Goal: Task Accomplishment & Management: Manage account settings

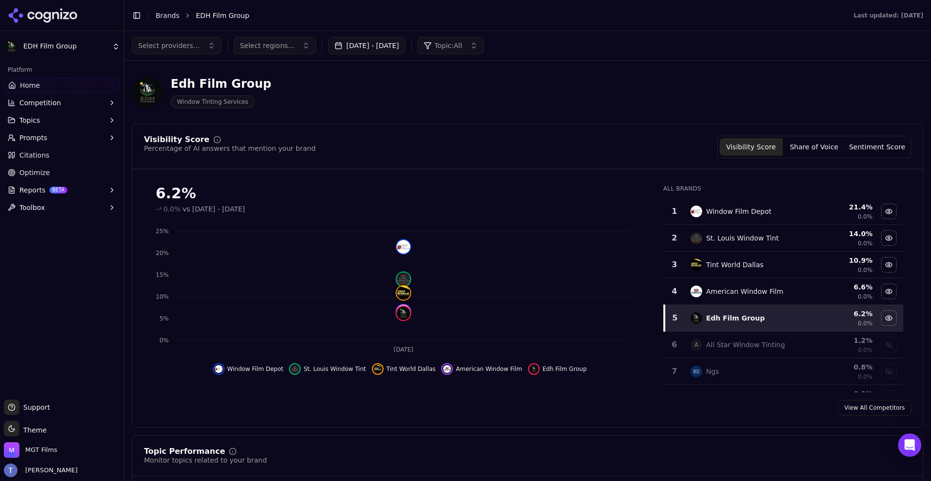
click at [90, 46] on html "EDH Film Group Platform Home Competition Topics Prompts Citations Optimize Repo…" at bounding box center [465, 240] width 931 height 481
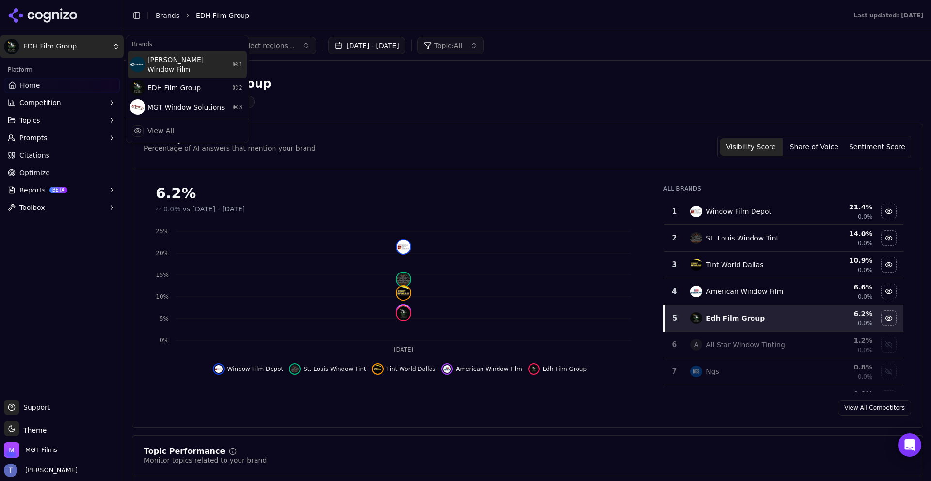
click at [189, 67] on div "[PERSON_NAME] Window Film ⌘ 1" at bounding box center [187, 64] width 119 height 27
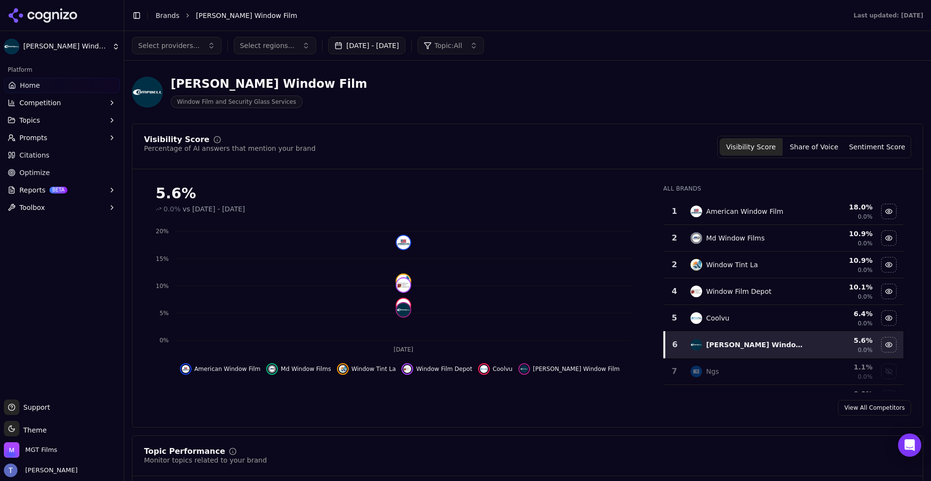
click at [179, 48] on span "Select providers..." at bounding box center [169, 46] width 62 height 10
click at [160, 85] on span "ChatGPT-Search" at bounding box center [171, 84] width 54 height 10
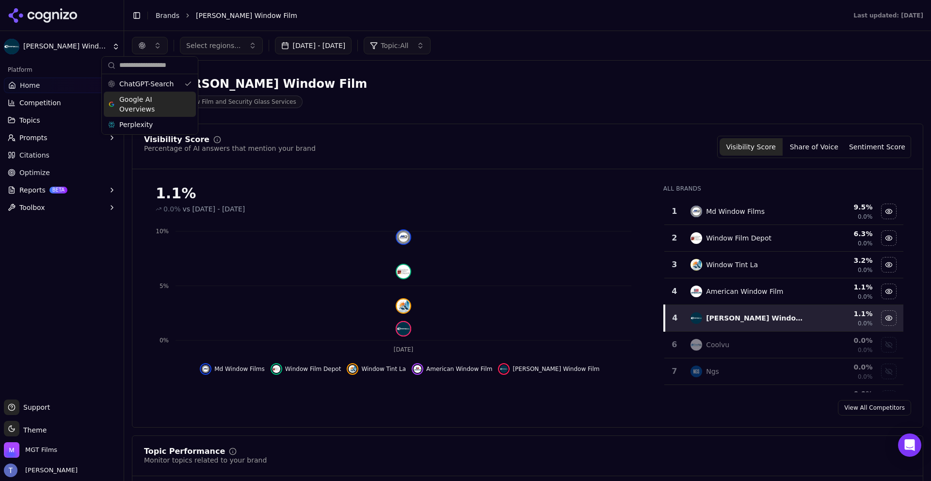
click at [163, 101] on span "Google AI Overviews" at bounding box center [149, 104] width 61 height 19
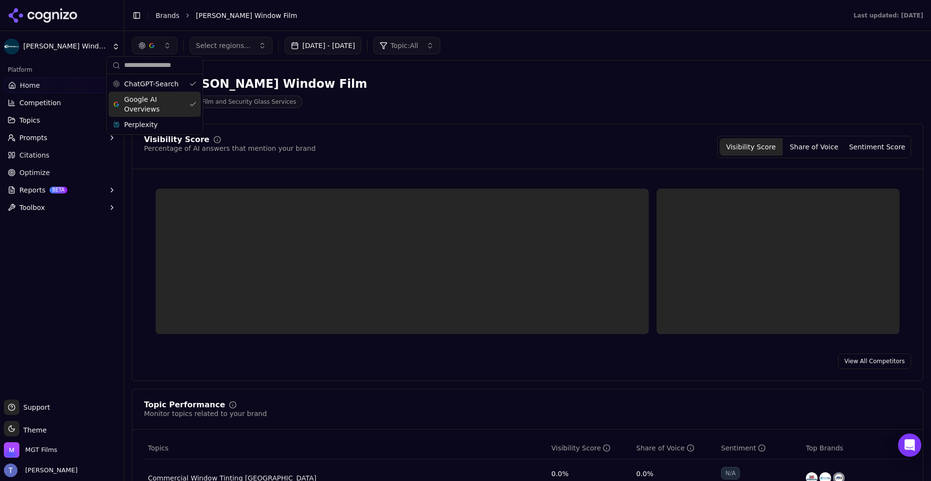
click at [171, 116] on div "Google AI Overviews" at bounding box center [155, 104] width 92 height 25
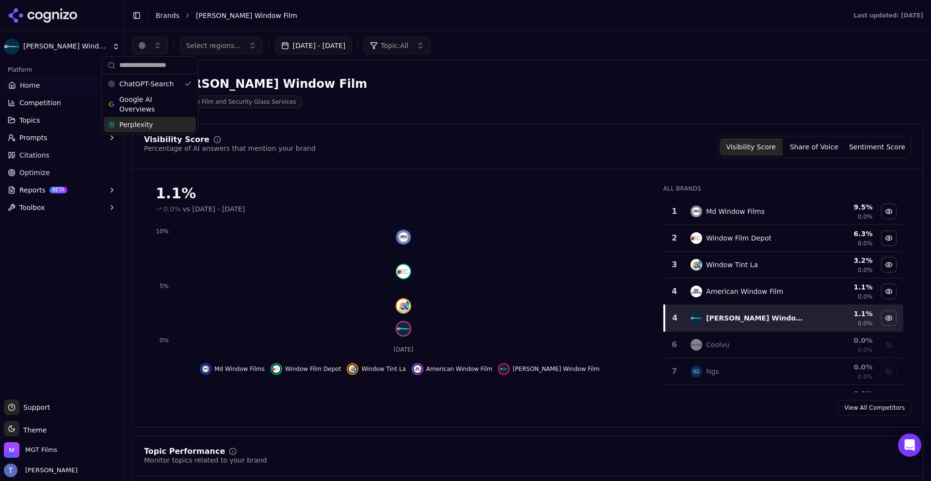
click at [174, 123] on div "Perplexity" at bounding box center [150, 125] width 92 height 16
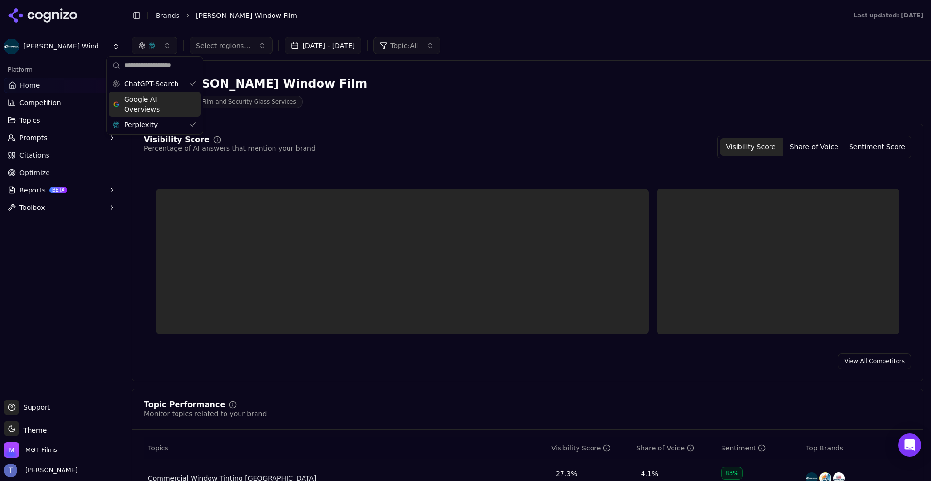
click at [172, 109] on span "Google AI Overviews" at bounding box center [154, 104] width 61 height 19
click at [417, 99] on div "[PERSON_NAME] Window Film Window Film and Security Glass Services" at bounding box center [349, 92] width 434 height 32
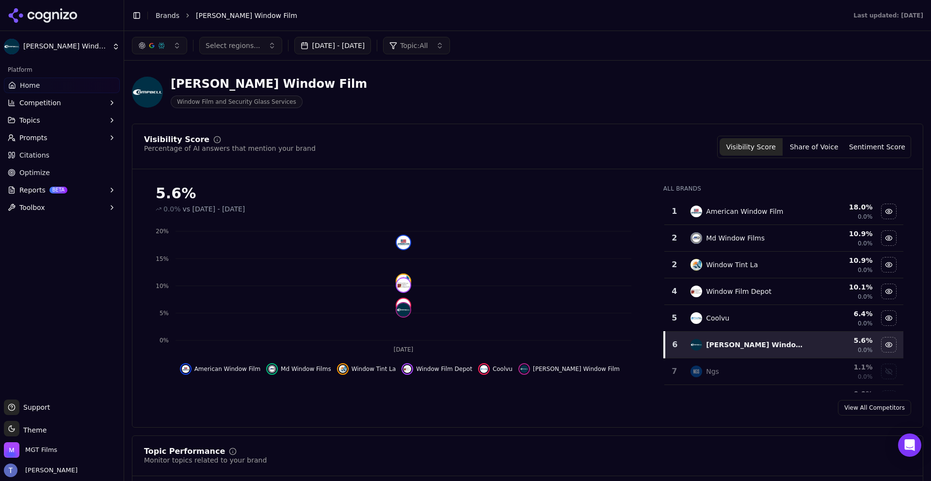
click at [159, 49] on div "button" at bounding box center [162, 46] width 8 height 8
click at [175, 122] on div "Perplexity" at bounding box center [159, 125] width 92 height 16
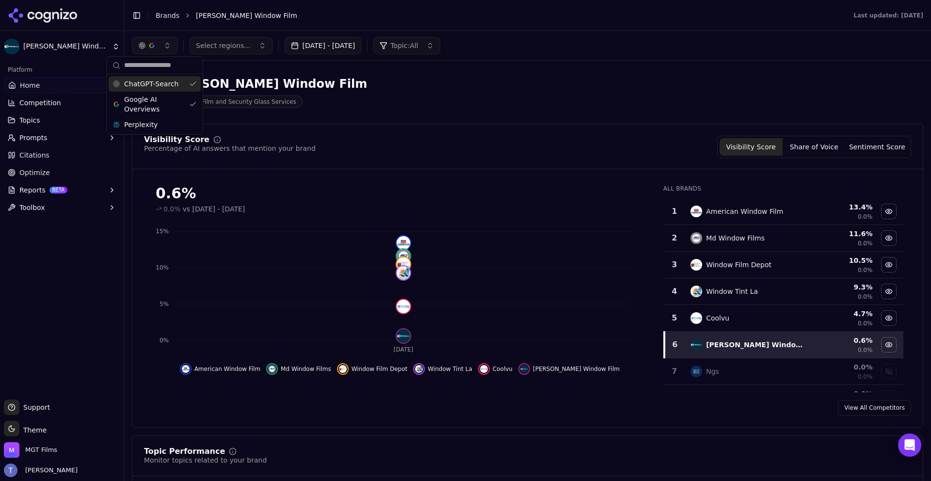
click at [653, 133] on div "Visibility Score Percentage of AI answers that mention your brand Visibility Sc…" at bounding box center [527, 276] width 791 height 304
click at [152, 44] on div "button" at bounding box center [152, 46] width 8 height 8
click at [420, 100] on div "[PERSON_NAME] Window Film Window Film and Security Glass Services" at bounding box center [349, 92] width 434 height 32
click at [217, 54] on button "Select regions..." at bounding box center [231, 45] width 83 height 17
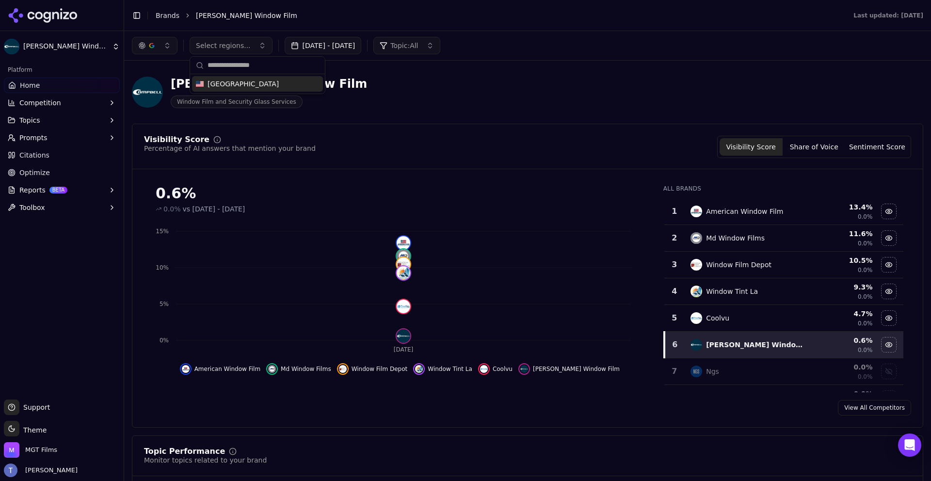
click at [457, 97] on div "[PERSON_NAME] Window Film Window Film and Security Glass Services" at bounding box center [349, 92] width 434 height 32
click at [418, 46] on span "Topic: All" at bounding box center [404, 46] width 28 height 10
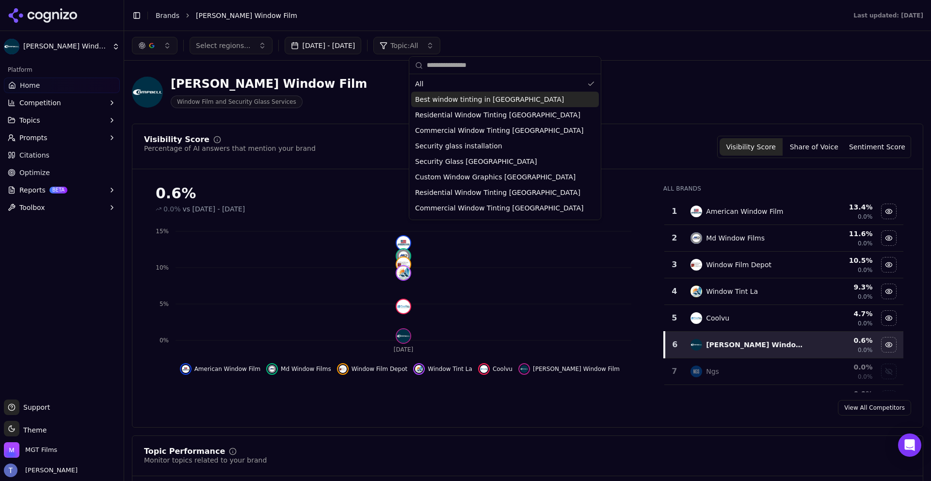
click at [471, 103] on span "Best window tinting in [GEOGRAPHIC_DATA]" at bounding box center [489, 100] width 149 height 10
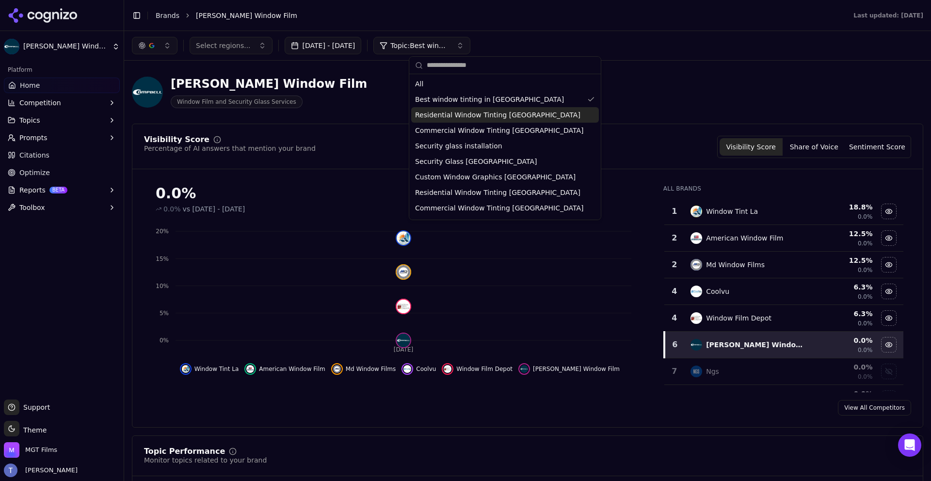
click at [454, 116] on span "Residential Window Tinting [GEOGRAPHIC_DATA]" at bounding box center [497, 115] width 165 height 10
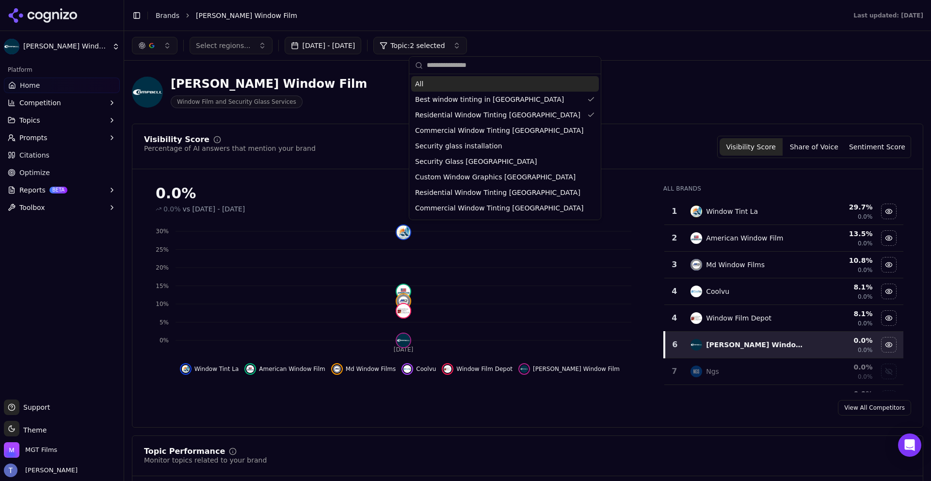
click at [462, 91] on div "All" at bounding box center [505, 84] width 188 height 16
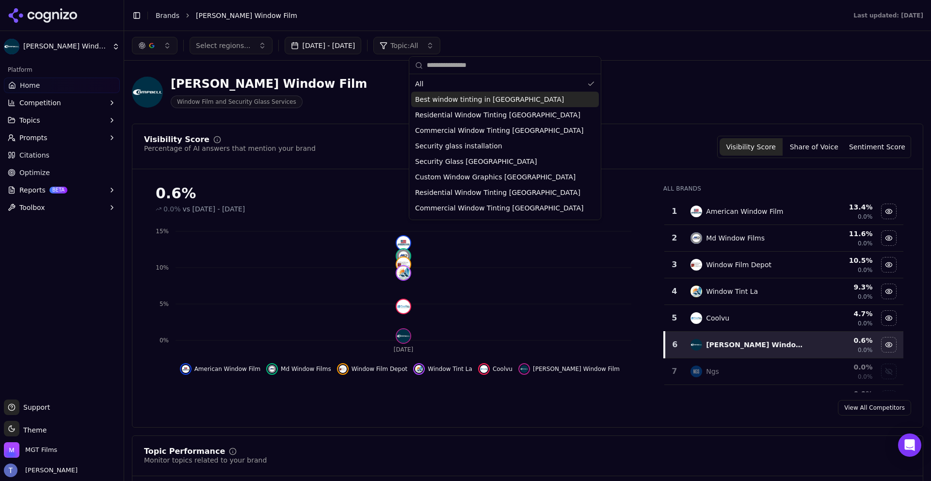
click at [464, 98] on span "Best window tinting in [GEOGRAPHIC_DATA]" at bounding box center [489, 100] width 149 height 10
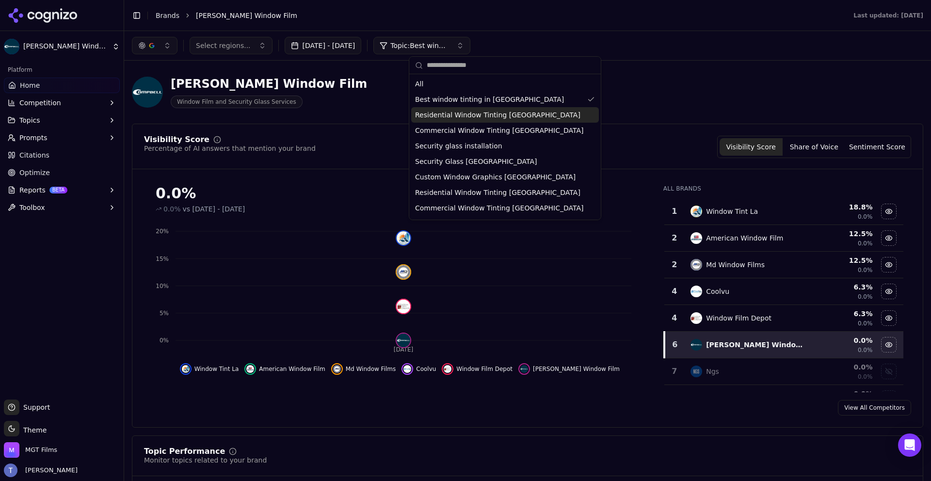
click at [483, 120] on div "Residential Window Tinting [GEOGRAPHIC_DATA]" at bounding box center [505, 115] width 188 height 16
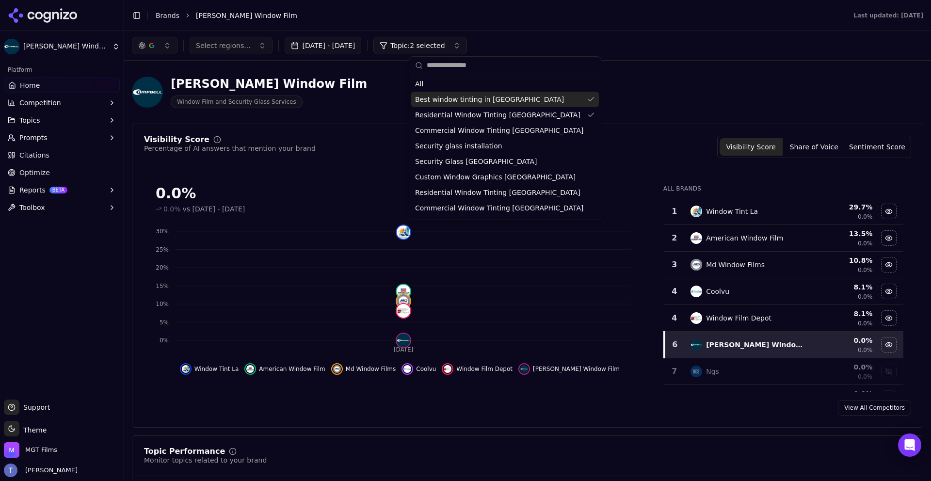
click at [483, 104] on span "Best window tinting in [GEOGRAPHIC_DATA]" at bounding box center [489, 100] width 149 height 10
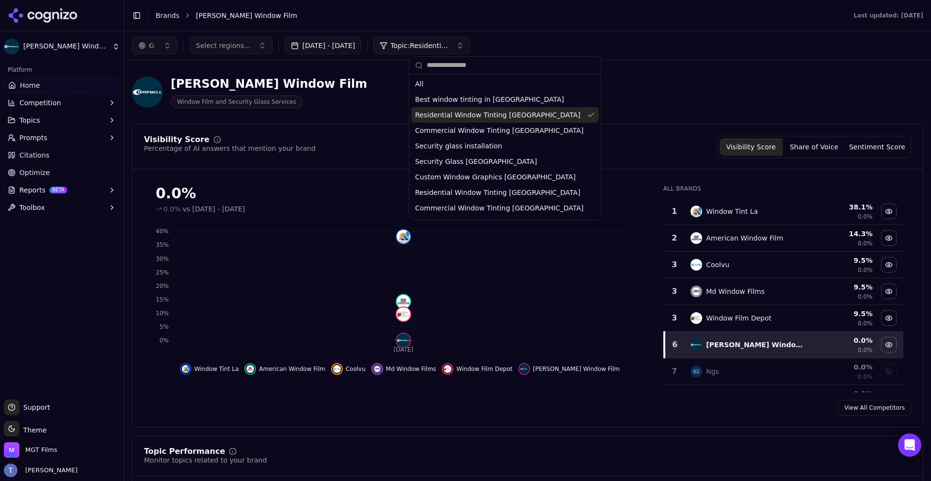
click at [359, 139] on div "Visibility Score Percentage of AI answers that mention your brand Visibility Sc…" at bounding box center [527, 147] width 767 height 22
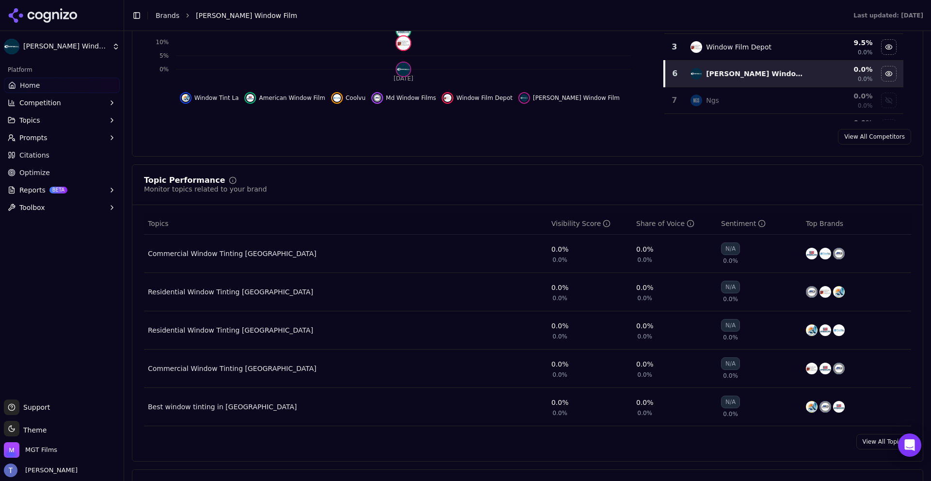
scroll to position [277, 0]
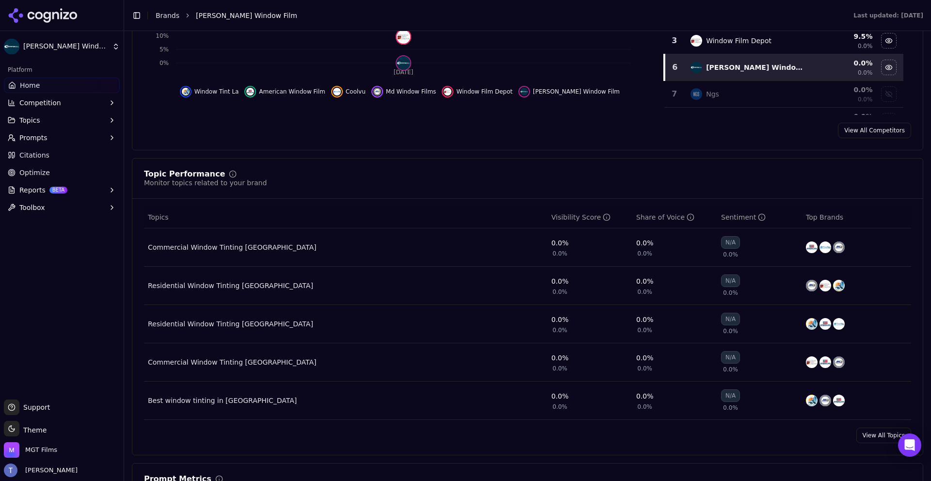
click at [215, 251] on div "Commercial Window Tinting [GEOGRAPHIC_DATA]" at bounding box center [232, 247] width 168 height 10
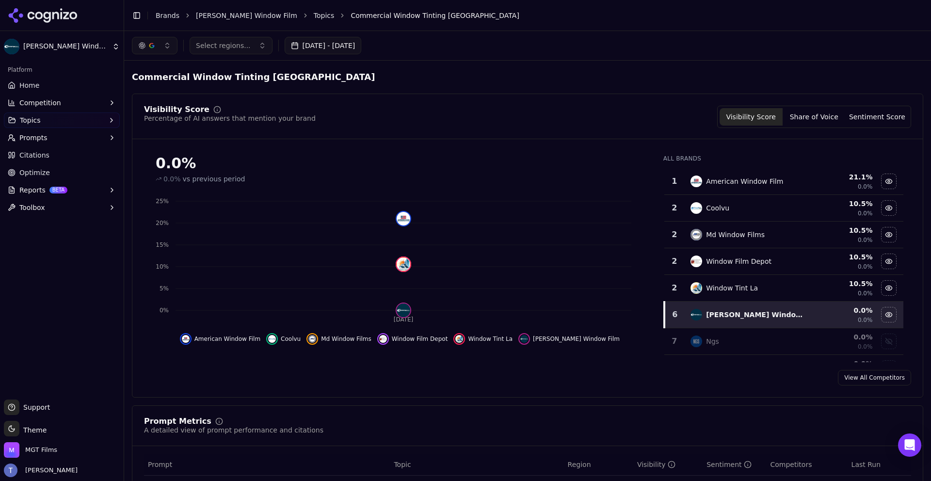
click at [51, 102] on span "Competition" at bounding box center [40, 103] width 42 height 10
click at [56, 119] on button "Topics" at bounding box center [62, 120] width 116 height 16
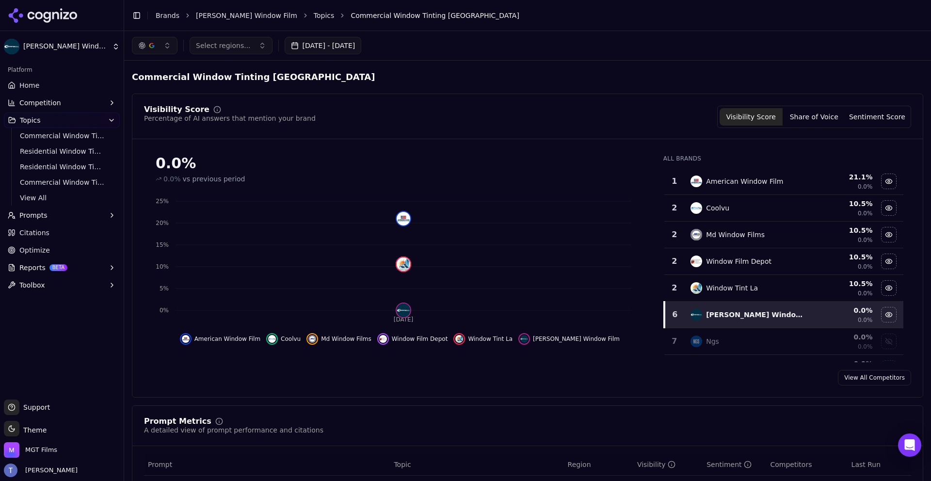
click at [58, 221] on button "Prompts" at bounding box center [62, 215] width 116 height 16
click at [72, 292] on link "Optimize" at bounding box center [62, 297] width 116 height 16
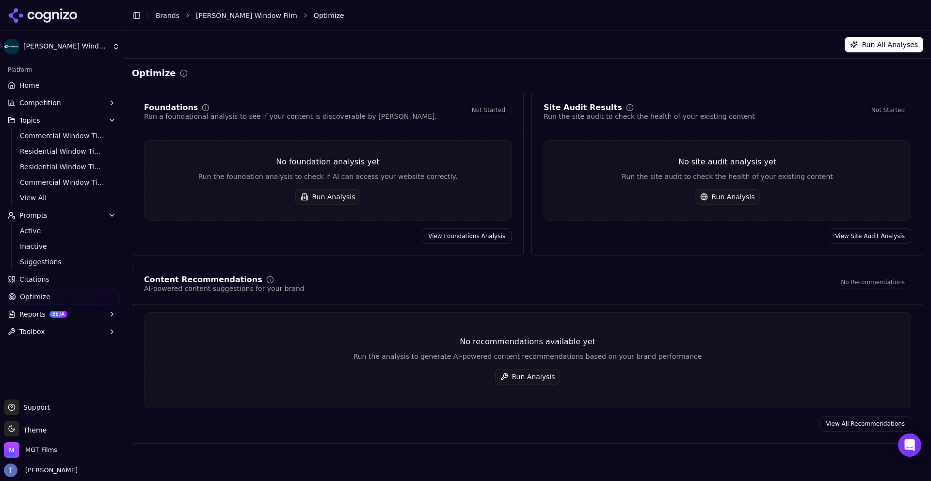
click at [889, 42] on button "Run All Analyses" at bounding box center [883, 45] width 79 height 16
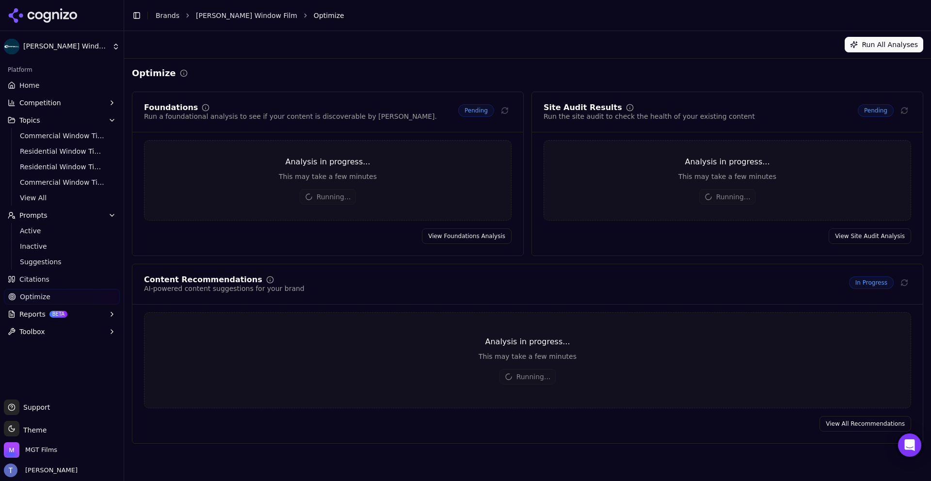
click at [81, 48] on html "[PERSON_NAME] Window Film Platform Home Competition Topics Commercial Window Ti…" at bounding box center [465, 240] width 931 height 481
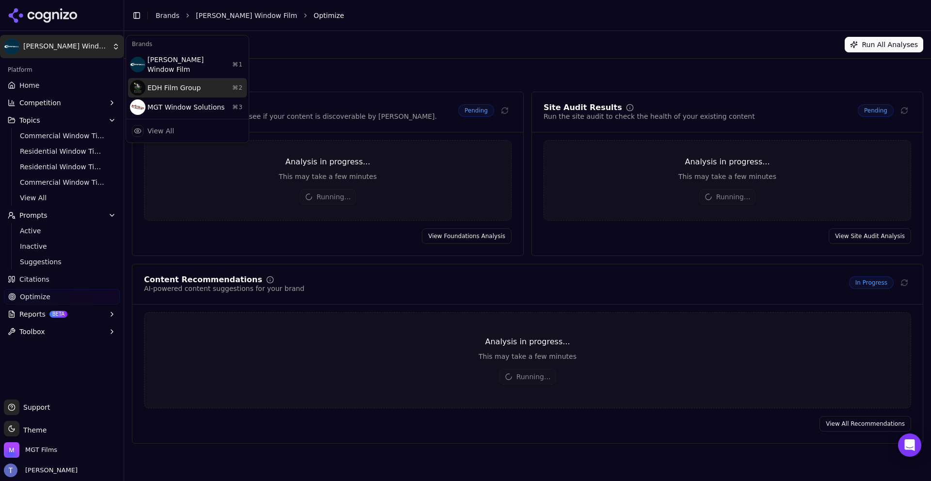
click at [175, 79] on div "EDH Film Group ⌘ 2" at bounding box center [187, 87] width 119 height 19
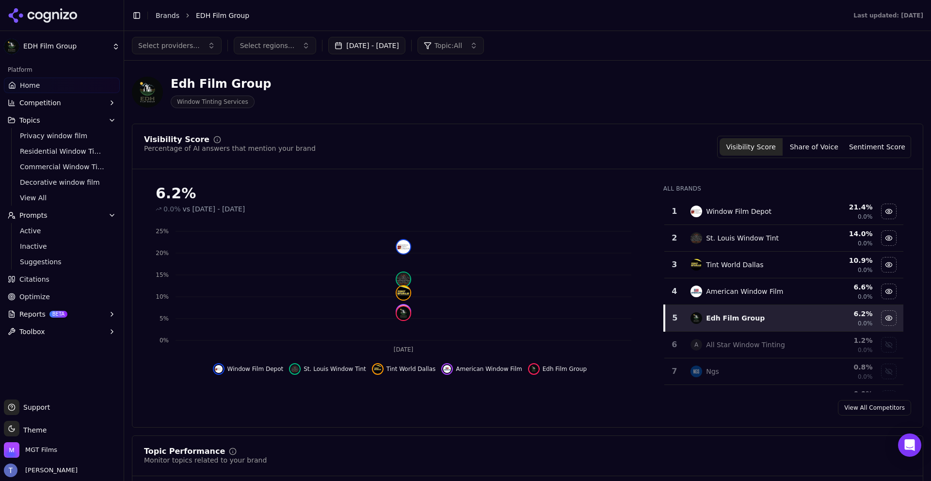
click at [33, 297] on span "Optimize" at bounding box center [34, 297] width 31 height 10
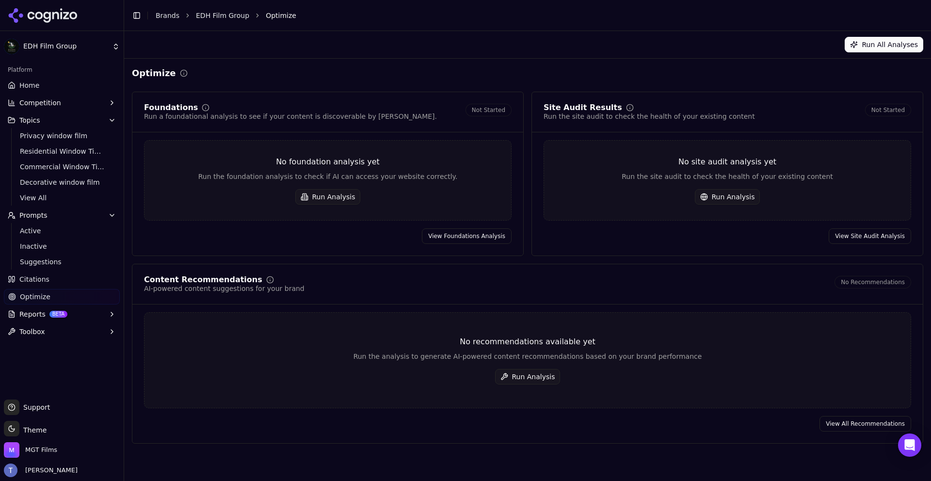
click at [99, 48] on html "EDH Film Group Platform Home Competition Topics Privacy window film Residential…" at bounding box center [465, 240] width 931 height 481
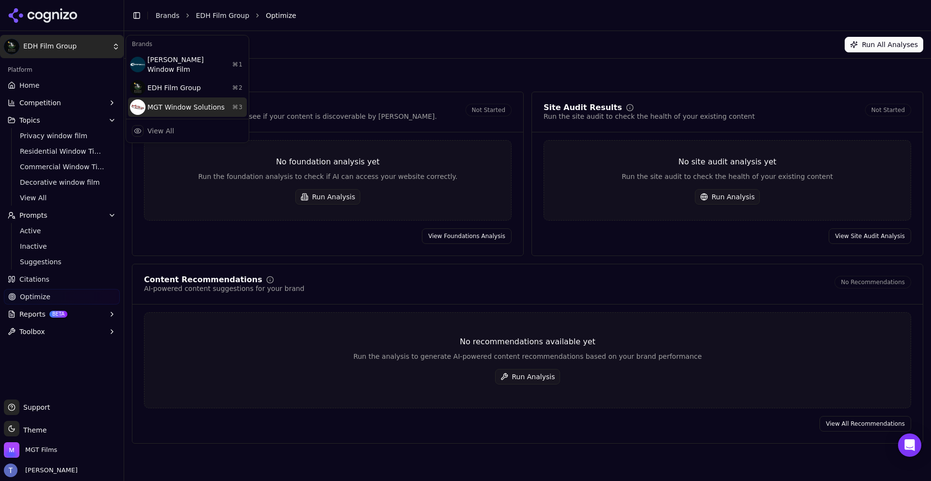
click at [146, 107] on div "MGT Window Solutions ⌘ 3" at bounding box center [187, 106] width 119 height 19
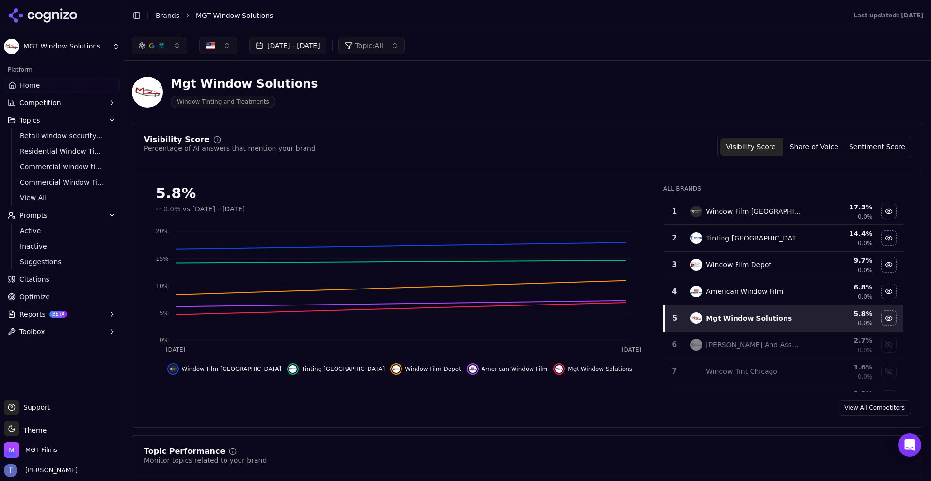
click at [69, 298] on link "Optimize" at bounding box center [62, 297] width 116 height 16
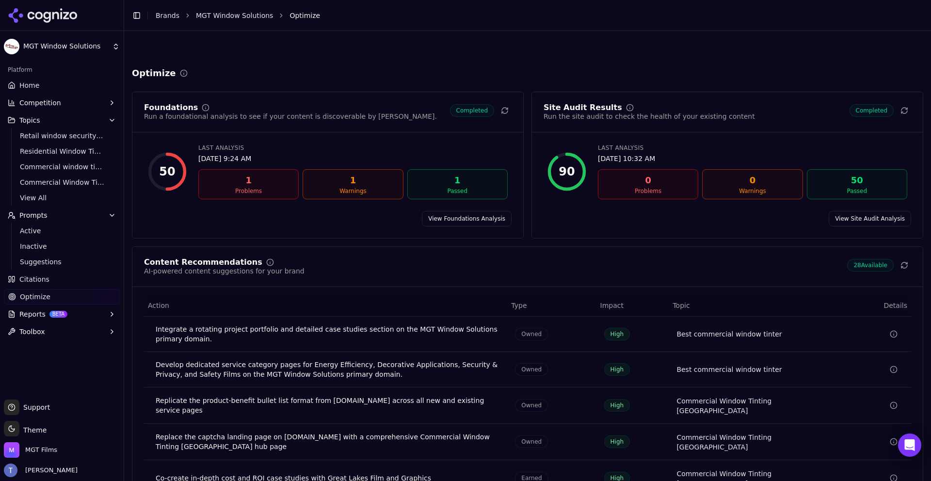
scroll to position [49, 0]
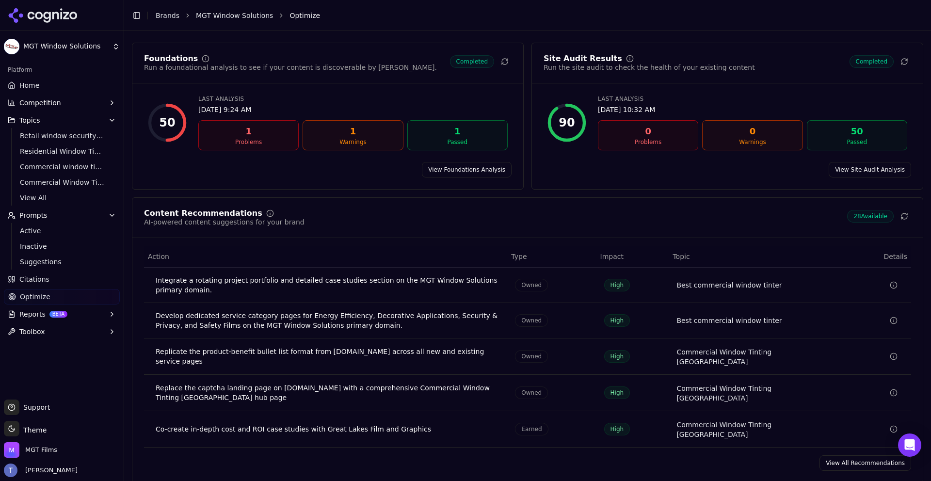
click at [466, 354] on div "Replicate the product-benefit bullet list format from [DOMAIN_NAME] across all …" at bounding box center [328, 356] width 344 height 19
click at [615, 357] on span "High" at bounding box center [617, 356] width 26 height 13
click at [861, 455] on link "View All Recommendations" at bounding box center [865, 463] width 92 height 16
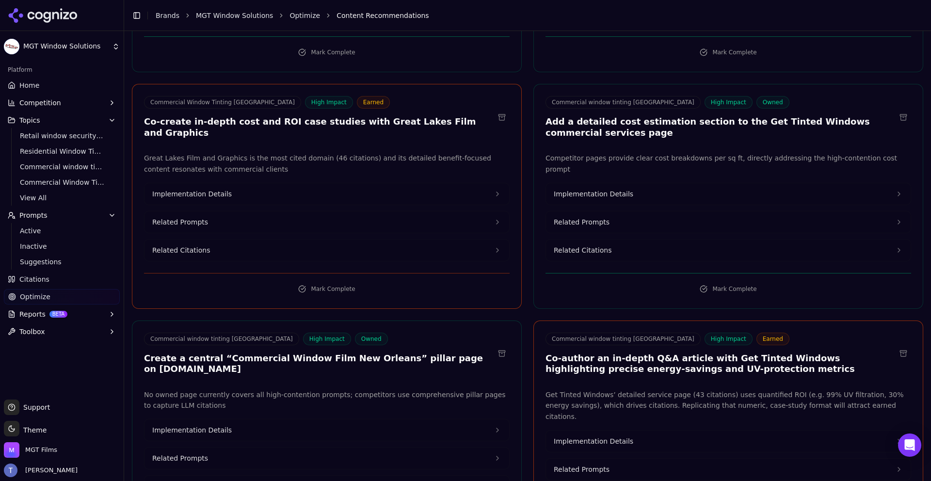
scroll to position [651, 0]
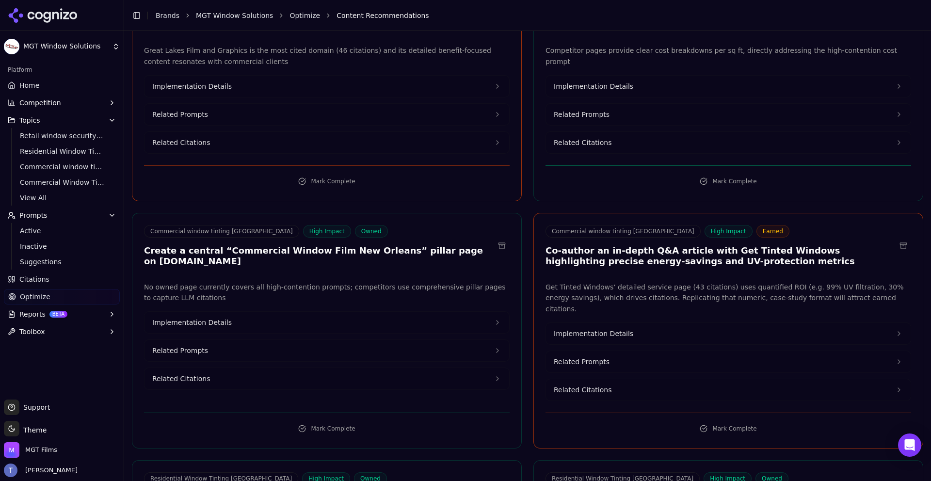
click at [239, 249] on h3 "Create a central “Commercial Window Film New Orleans” pillar page on [DOMAIN_NA…" at bounding box center [319, 256] width 350 height 22
click at [239, 314] on button "Implementation Details" at bounding box center [326, 322] width 365 height 21
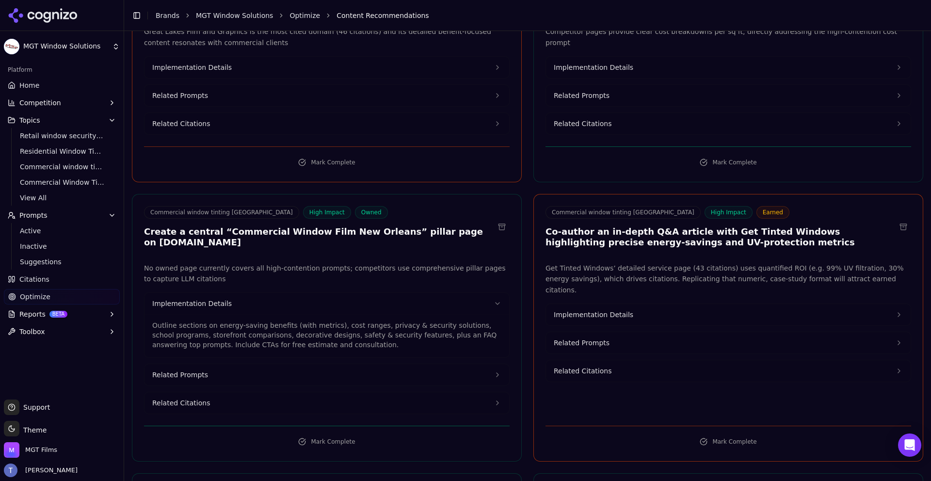
scroll to position [676, 0]
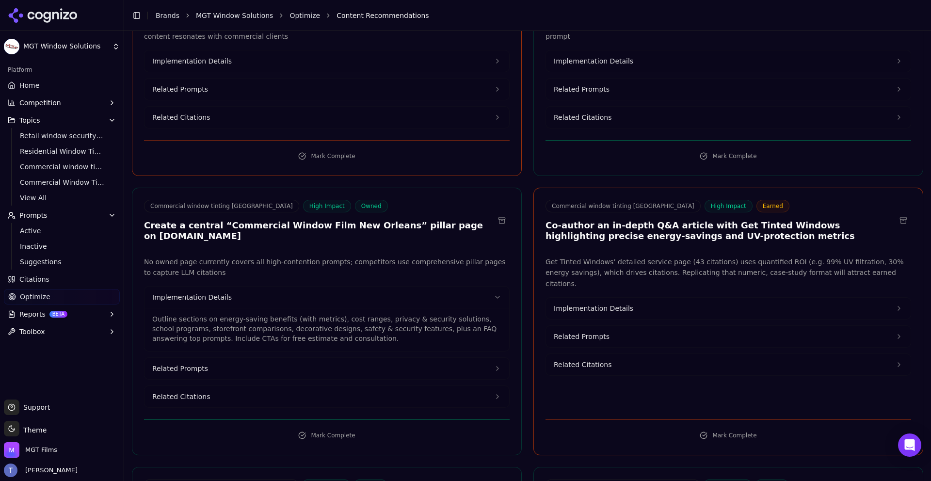
click at [271, 358] on button "Related Prompts" at bounding box center [326, 368] width 365 height 21
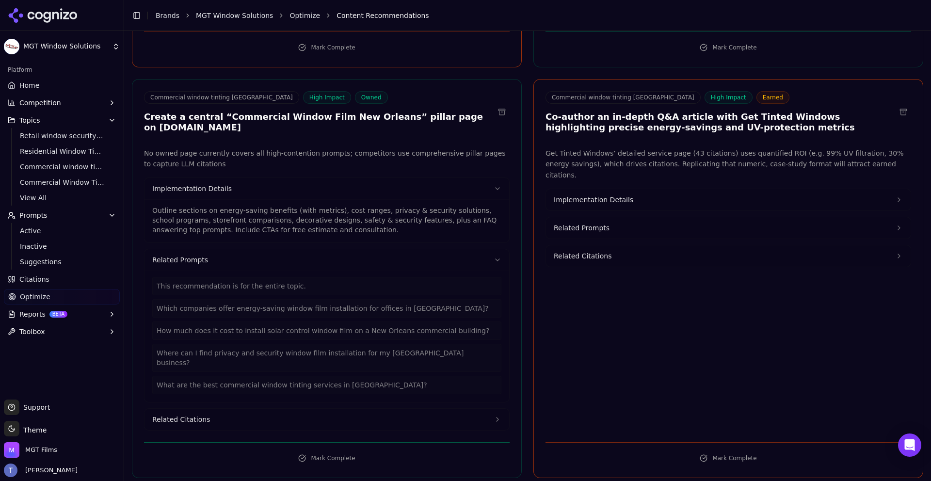
scroll to position [836, 0]
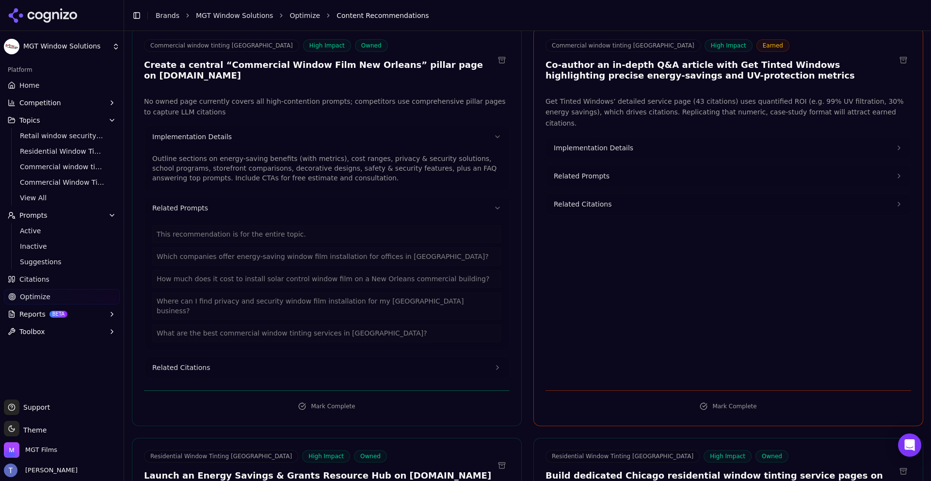
click at [245, 357] on button "Related Citations" at bounding box center [326, 367] width 365 height 21
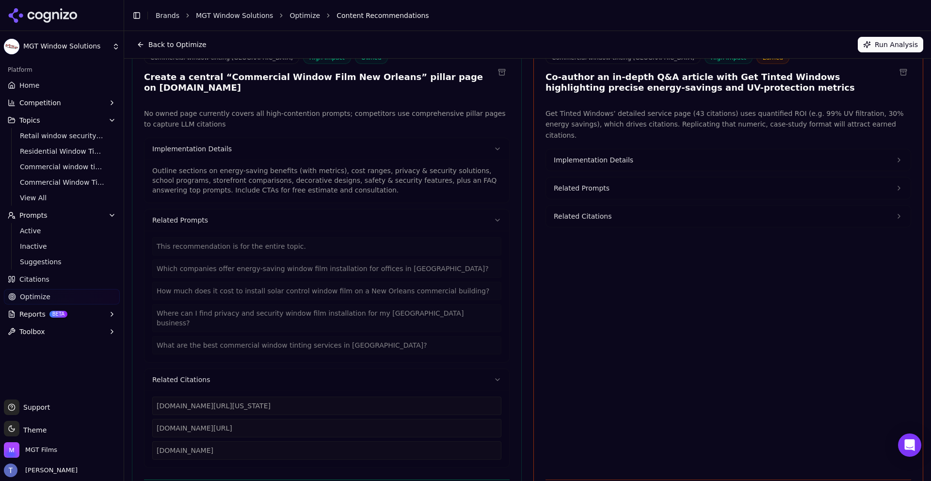
scroll to position [803, 0]
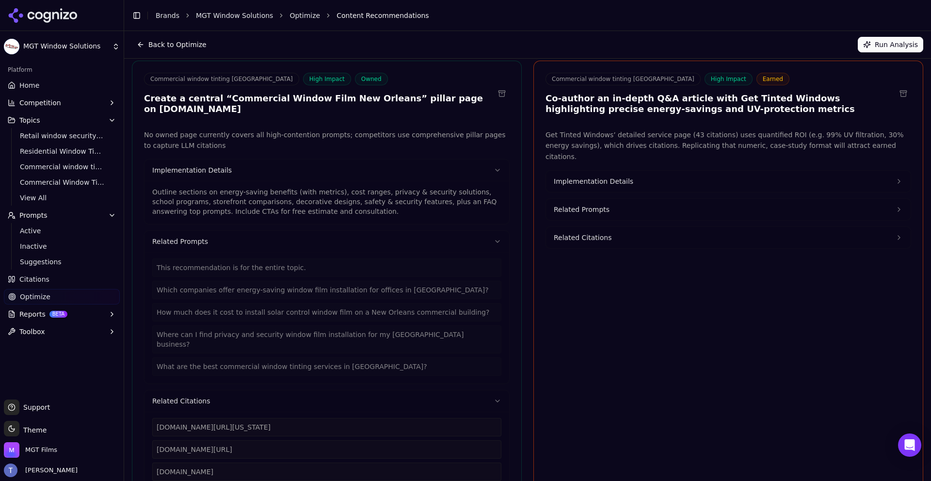
click at [47, 87] on link "Home" at bounding box center [62, 86] width 116 height 16
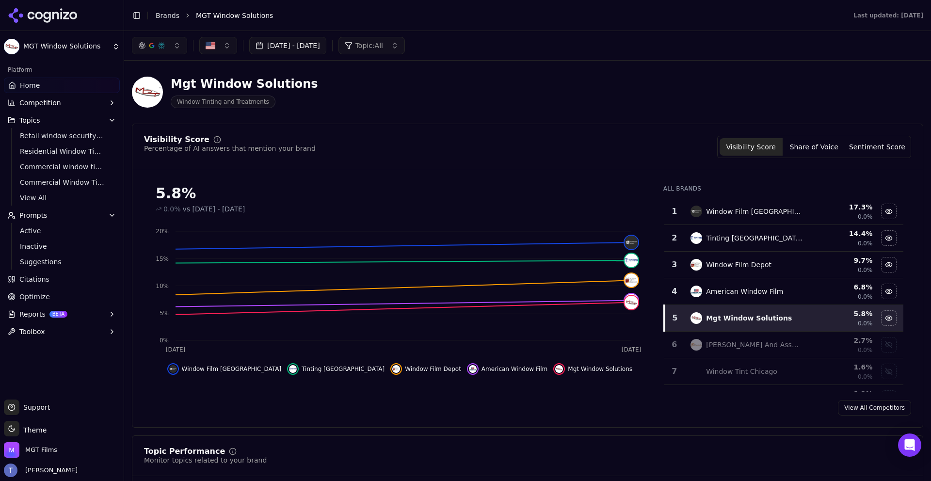
click at [215, 20] on span "MGT Window Solutions" at bounding box center [234, 16] width 77 height 10
click at [59, 40] on html "MGT Window Solutions Platform Home Competition Topics Retail window security Ch…" at bounding box center [465, 240] width 931 height 481
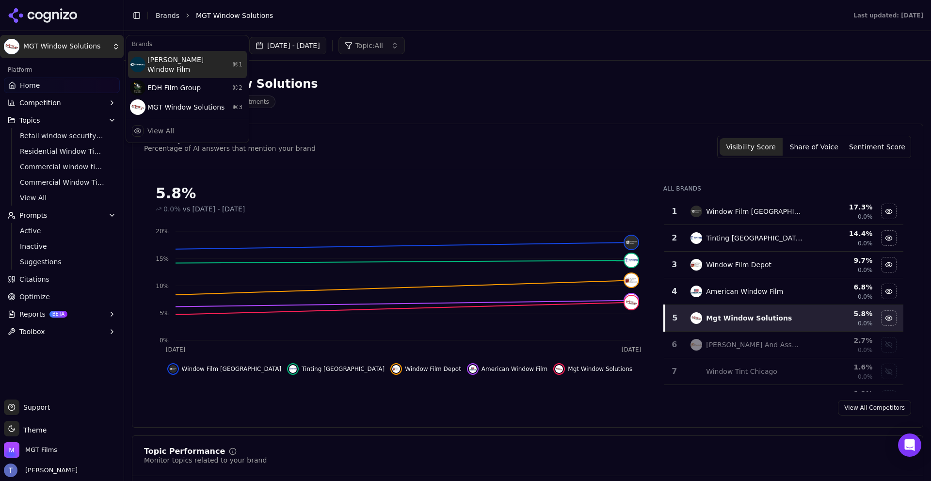
click at [166, 64] on div "[PERSON_NAME] Window Film ⌘ 1" at bounding box center [187, 64] width 119 height 27
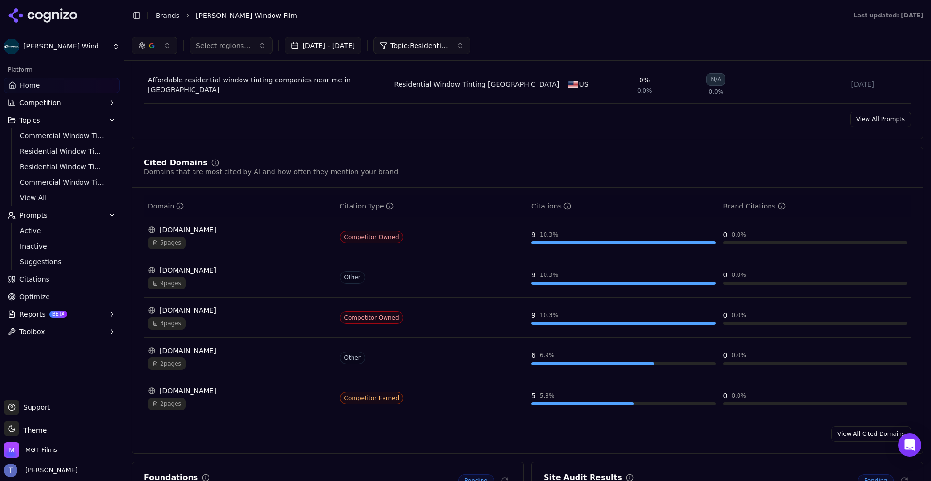
scroll to position [844, 0]
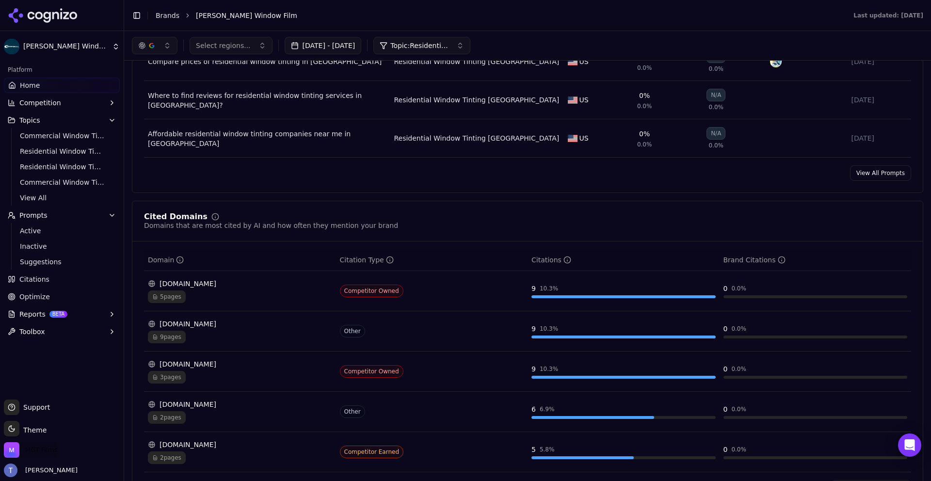
click at [44, 452] on span "MGT Films" at bounding box center [41, 449] width 32 height 9
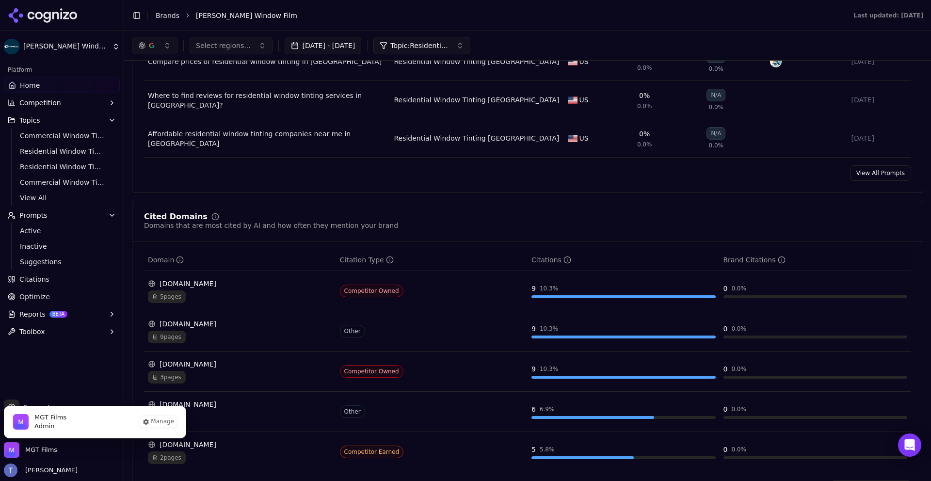
click at [178, 422] on div "MGT Films Admin Manage" at bounding box center [94, 421] width 183 height 33
click at [161, 427] on button "Manage" at bounding box center [158, 422] width 38 height 12
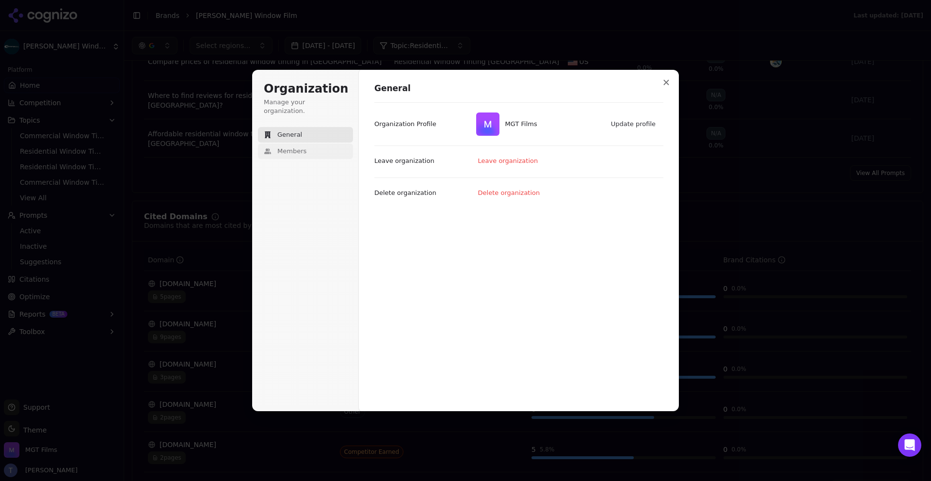
click at [333, 144] on button "Members" at bounding box center [305, 151] width 95 height 16
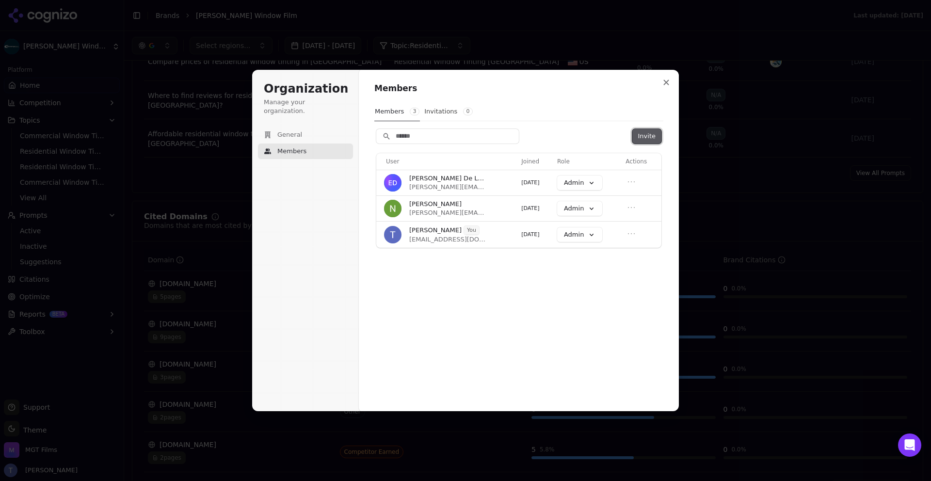
click at [646, 132] on button "Invite" at bounding box center [646, 136] width 29 height 15
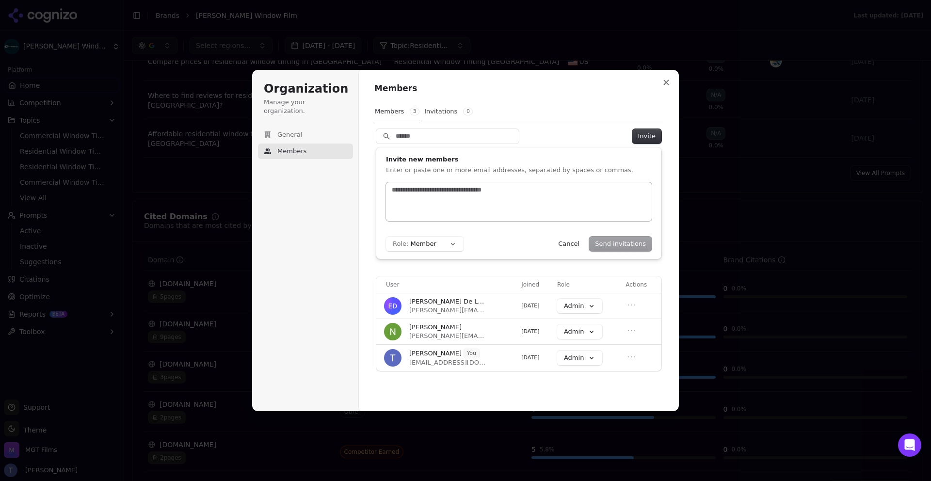
click at [495, 192] on input "text" at bounding box center [519, 190] width 258 height 10
type input "**********"
click at [627, 244] on button "Send invitations" at bounding box center [620, 244] width 63 height 15
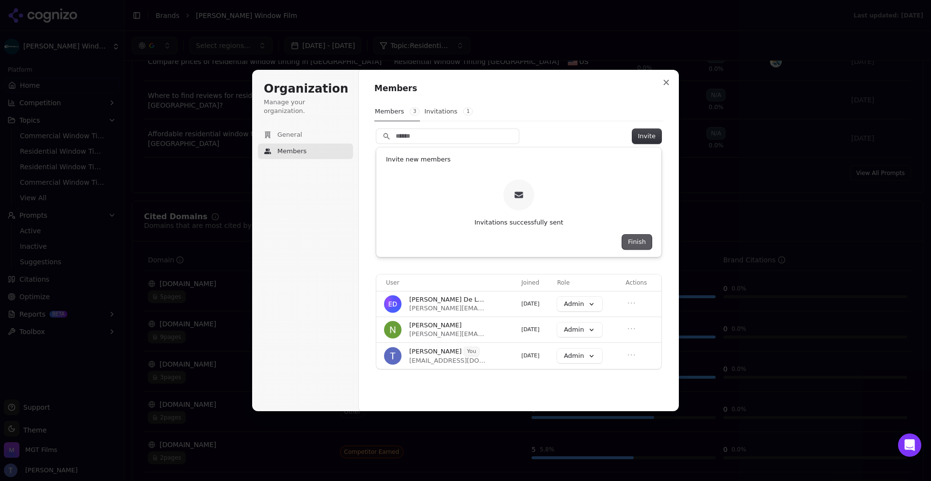
click at [638, 242] on button "Finish" at bounding box center [637, 242] width 30 height 15
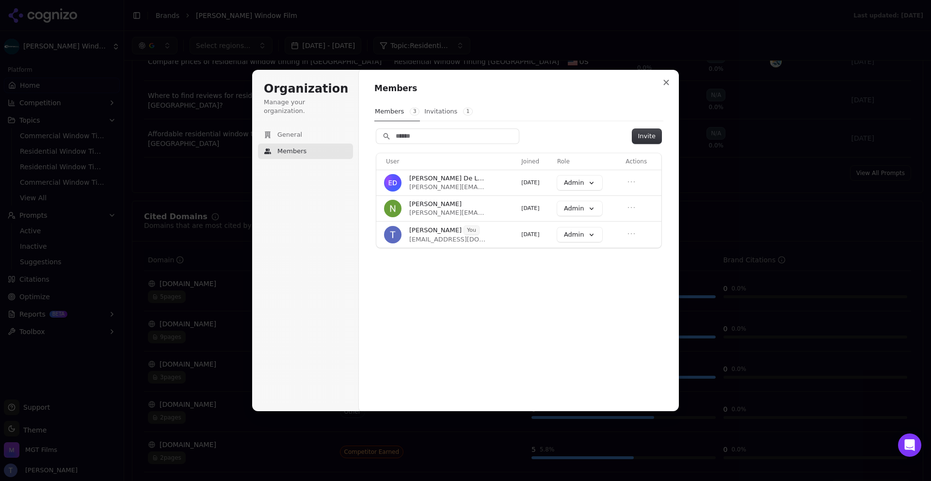
click at [437, 118] on button "Invitations 1" at bounding box center [448, 111] width 49 height 18
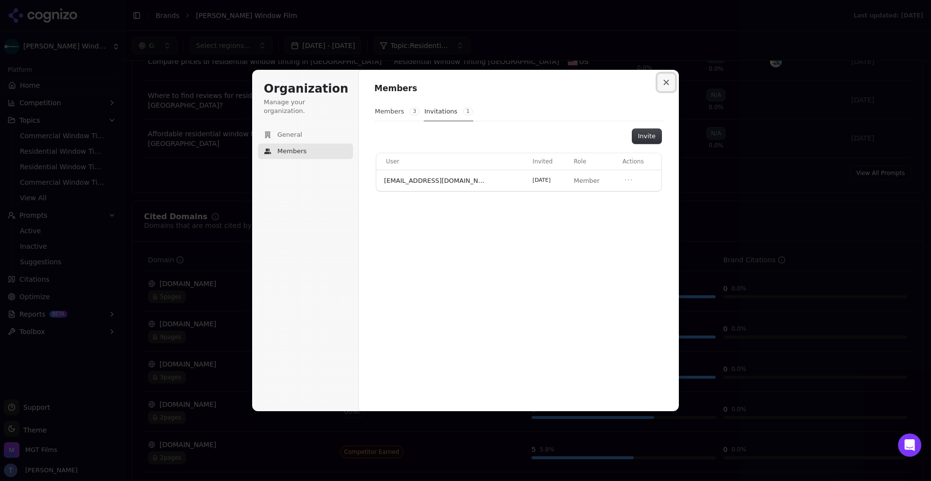
click at [667, 83] on icon "Close modal" at bounding box center [666, 82] width 5 height 5
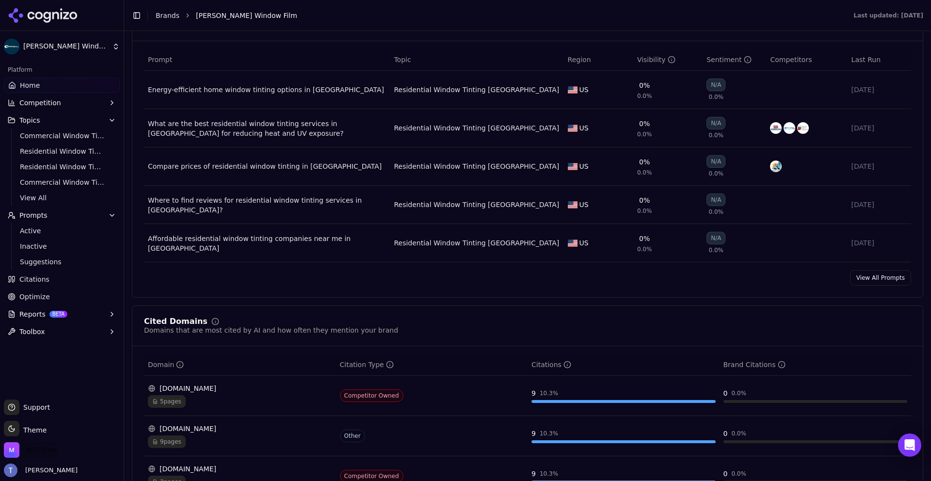
scroll to position [1032, 0]
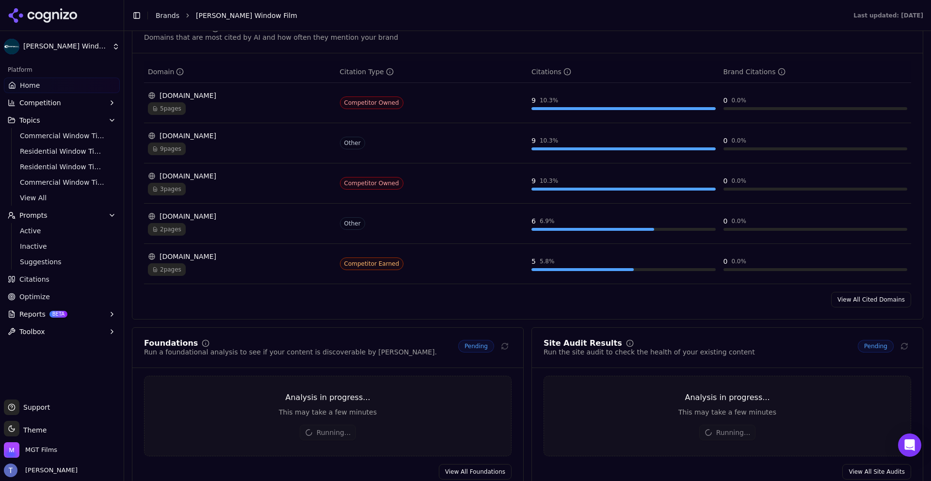
click at [43, 294] on span "Optimize" at bounding box center [34, 297] width 31 height 10
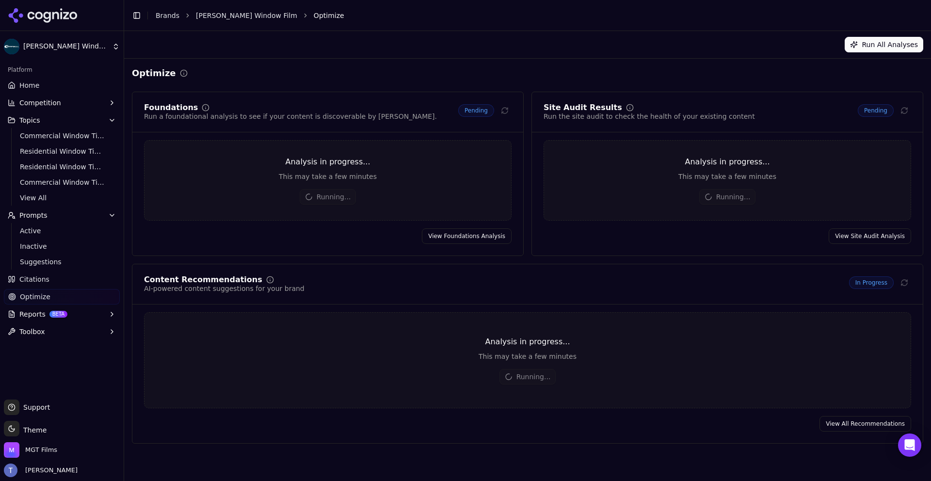
click at [105, 121] on button "Topics" at bounding box center [62, 120] width 116 height 16
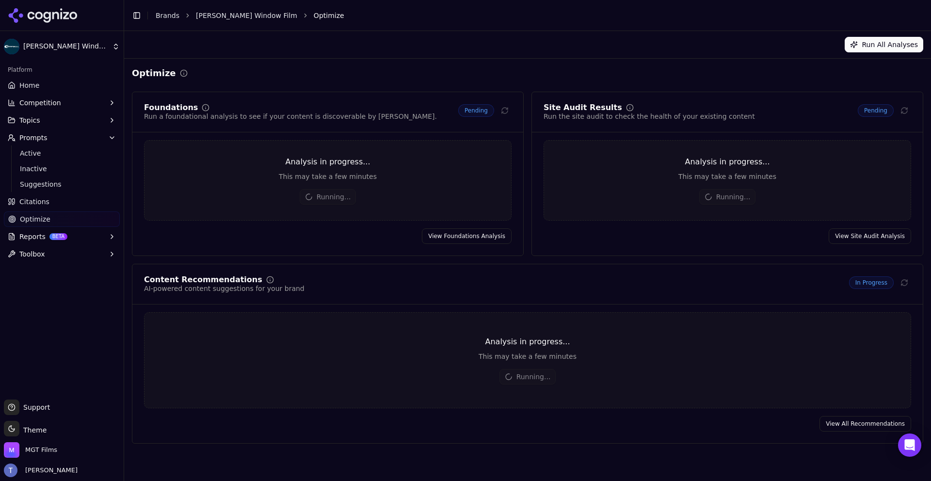
click at [105, 121] on button "Topics" at bounding box center [62, 120] width 116 height 16
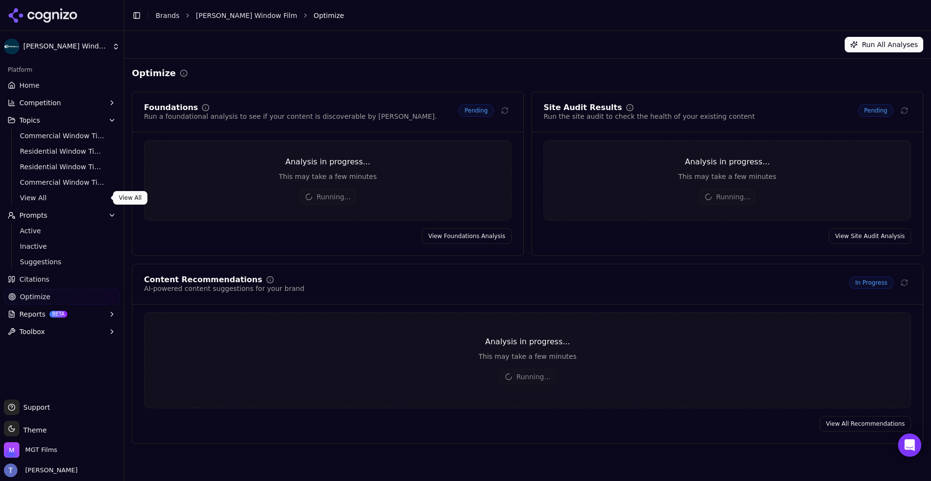
click at [35, 197] on span "View All" at bounding box center [62, 198] width 84 height 10
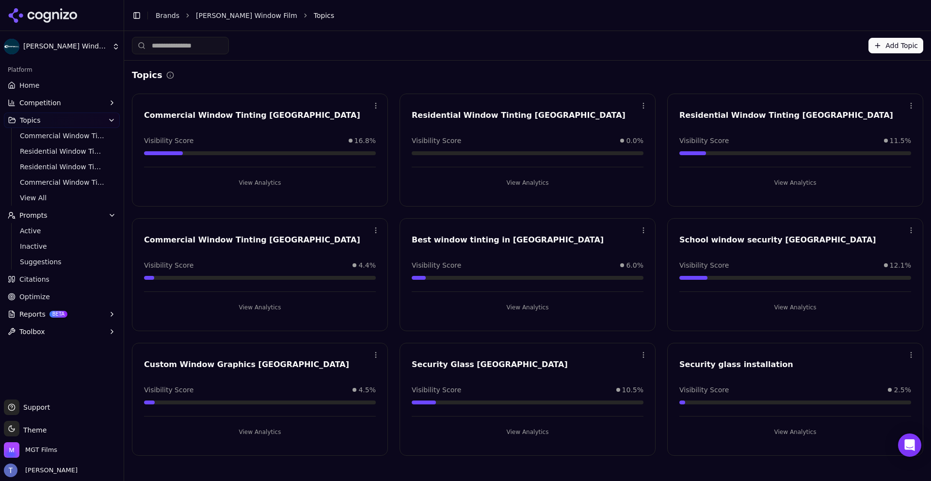
click at [32, 84] on span "Home" at bounding box center [29, 85] width 20 height 10
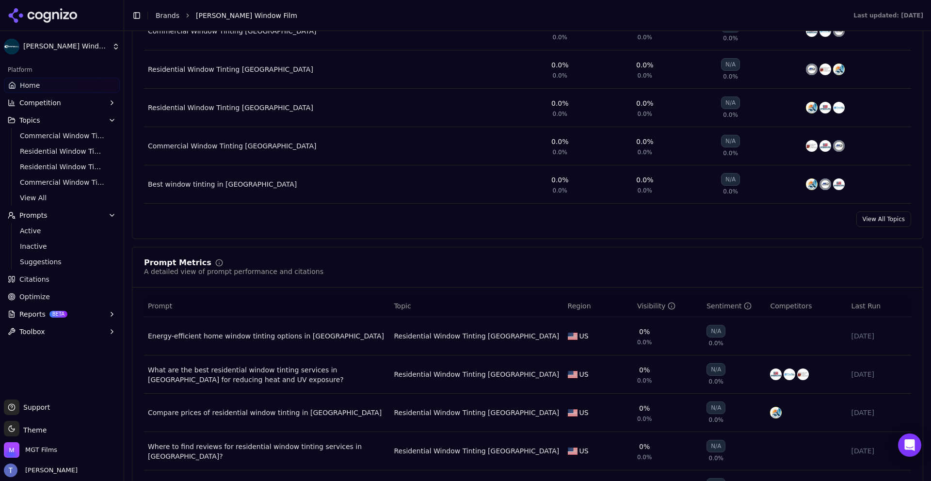
scroll to position [506, 0]
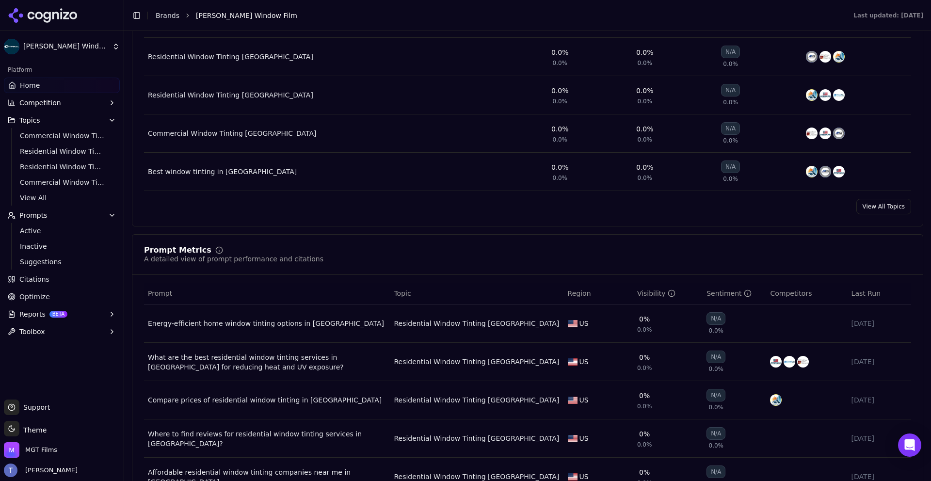
click at [328, 365] on div "What are the best residential window tinting services in [GEOGRAPHIC_DATA] for …" at bounding box center [267, 361] width 238 height 19
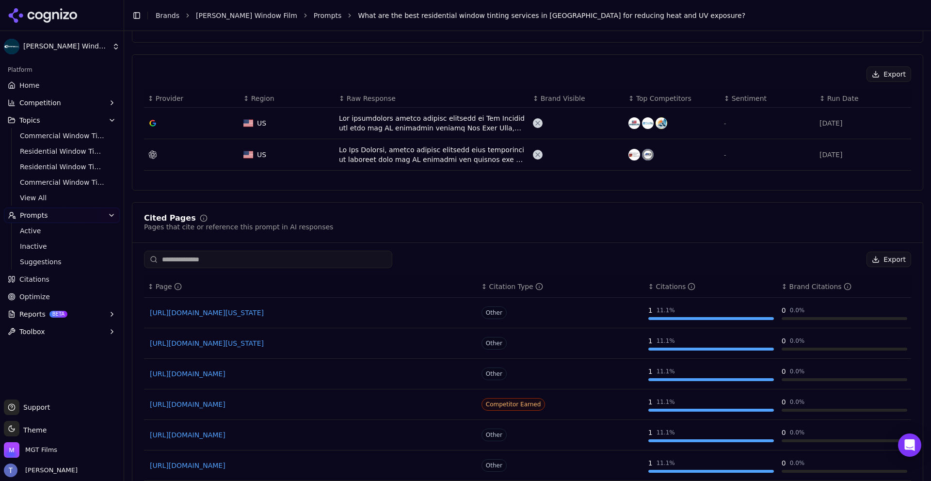
scroll to position [451, 0]
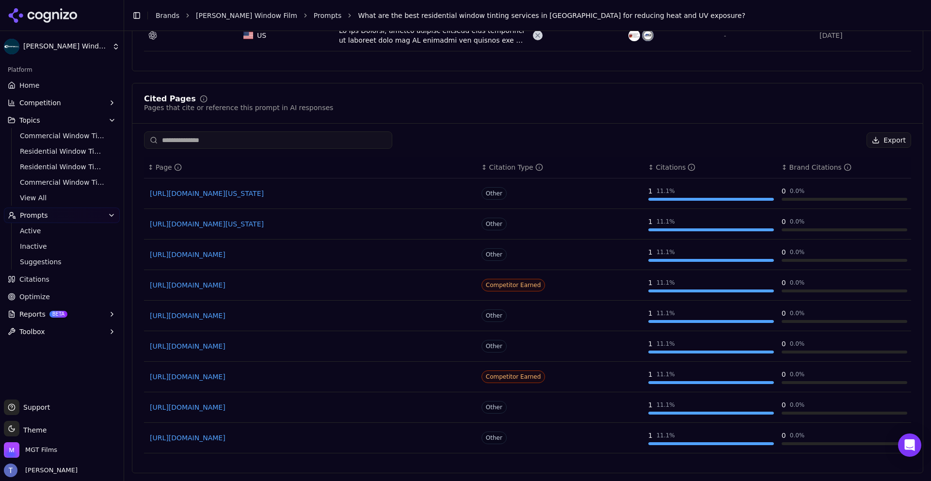
click at [268, 196] on link "[URL][DOMAIN_NAME][US_STATE]" at bounding box center [311, 194] width 322 height 10
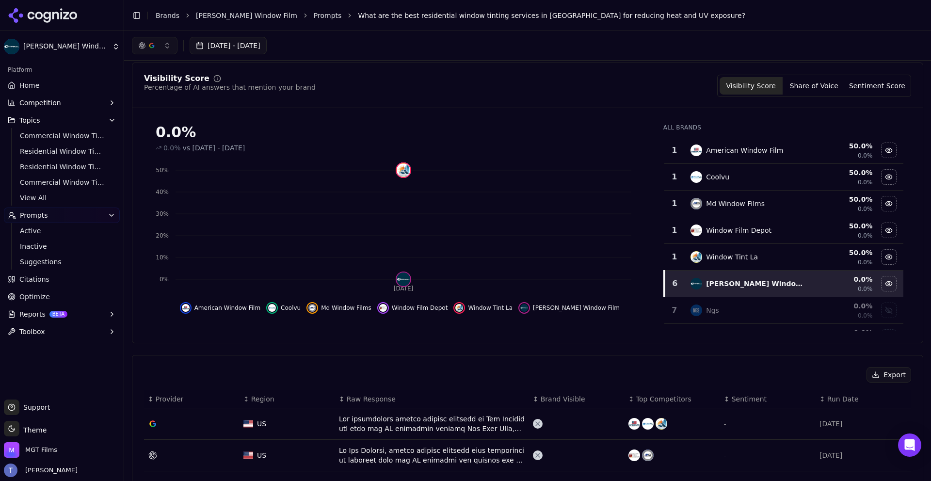
scroll to position [44, 0]
